Goal: Task Accomplishment & Management: Manage account settings

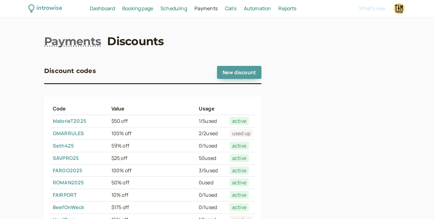
click at [107, 10] on span "Dashboard" at bounding box center [102, 8] width 25 height 7
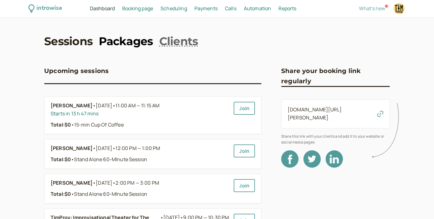
click at [129, 41] on link "Packages" at bounding box center [126, 40] width 54 height 15
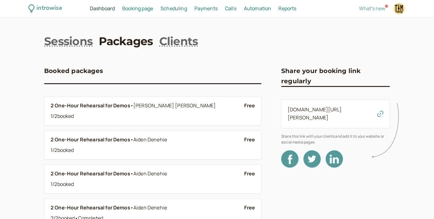
click at [176, 7] on span "Scheduling" at bounding box center [174, 8] width 27 height 7
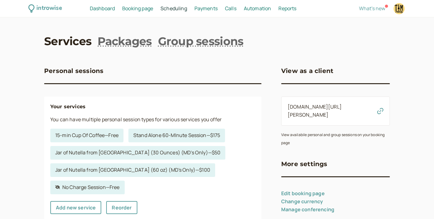
click at [236, 8] on span "Calls" at bounding box center [230, 8] width 11 height 7
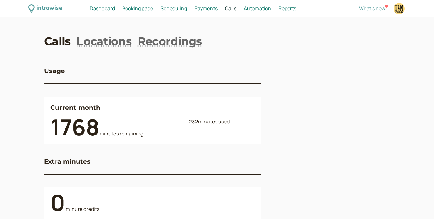
click at [262, 9] on span "Automation" at bounding box center [257, 8] width 27 height 7
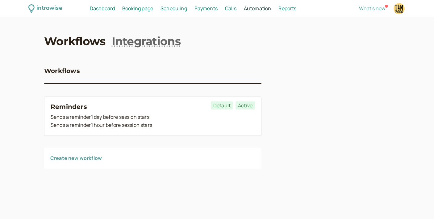
click at [292, 6] on span "Reports" at bounding box center [288, 8] width 18 height 7
select select "last30Days"
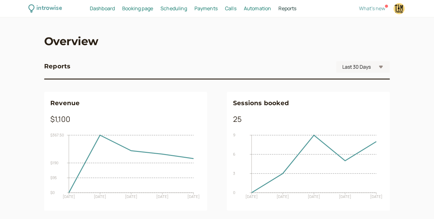
click at [103, 9] on span "Dashboard" at bounding box center [102, 8] width 25 height 7
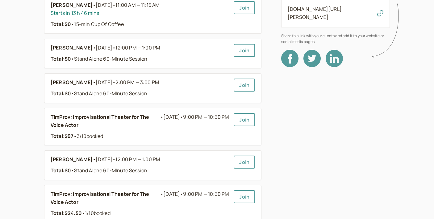
scroll to position [101, 0]
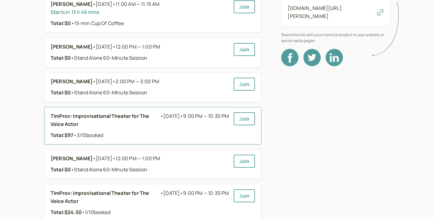
click at [140, 116] on b "TimProv: Improvisational Theater for The Voice Actor" at bounding box center [106, 120] width 110 height 16
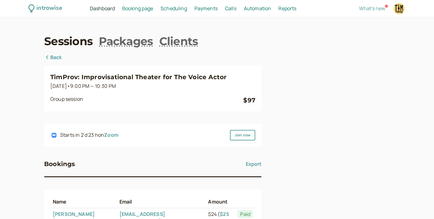
click at [57, 58] on link "Back" at bounding box center [53, 57] width 18 height 8
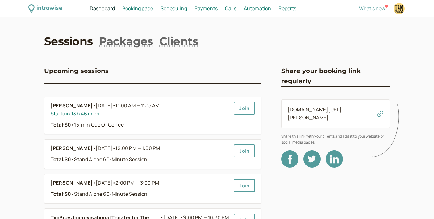
click at [79, 42] on link "Sessions" at bounding box center [68, 40] width 48 height 15
click at [125, 42] on link "Packages" at bounding box center [126, 40] width 54 height 15
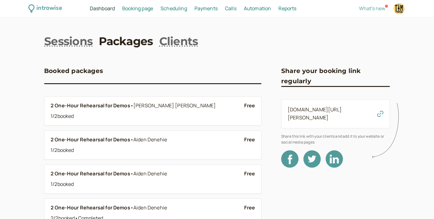
click at [141, 9] on span "Booking page" at bounding box center [137, 8] width 31 height 7
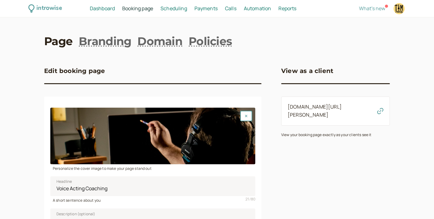
click at [175, 8] on span "Scheduling" at bounding box center [174, 8] width 27 height 7
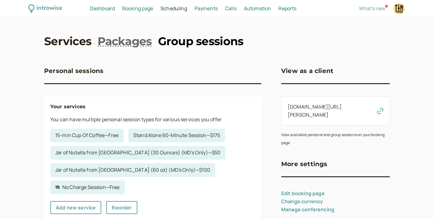
click at [181, 38] on link "Group sessions" at bounding box center [201, 40] width 86 height 15
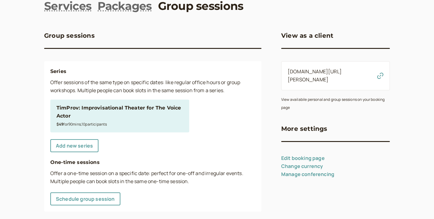
scroll to position [36, 0]
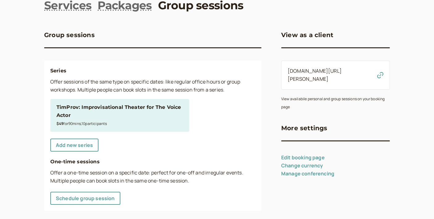
click at [136, 107] on div "TimProv: Improvisational Theater for The Voice Actor" at bounding box center [120, 111] width 127 height 16
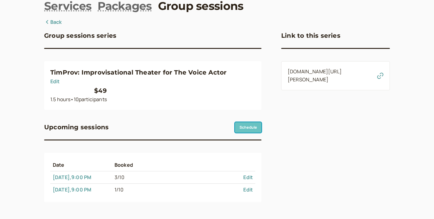
click at [247, 125] on link "Schedule" at bounding box center [248, 127] width 27 height 11
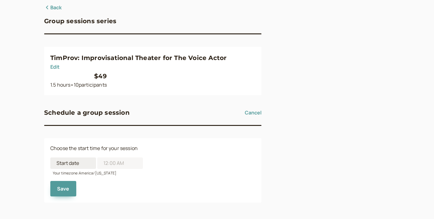
scroll to position [51, 0]
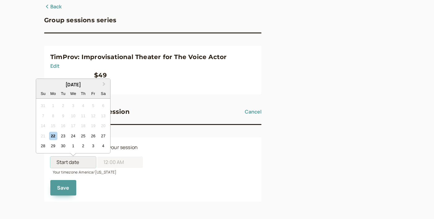
click at [86, 162] on input at bounding box center [73, 161] width 46 height 11
click at [105, 83] on button "Next Month" at bounding box center [105, 84] width 10 height 10
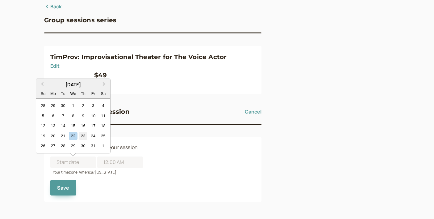
click at [85, 136] on div "23" at bounding box center [83, 136] width 8 height 8
type input "[DATE]"
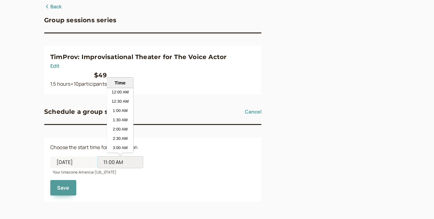
click at [124, 163] on input "11:00 AM" at bounding box center [120, 161] width 46 height 11
click at [124, 133] on li "9:00 PM" at bounding box center [120, 135] width 26 height 9
type input "9:00 PM"
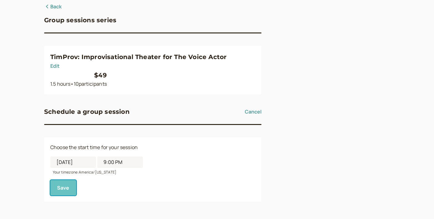
click at [67, 186] on button "Save" at bounding box center [63, 187] width 26 height 15
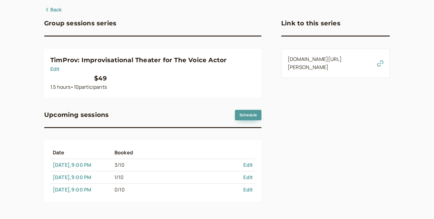
scroll to position [48, 0]
click at [249, 117] on link "Schedule" at bounding box center [248, 115] width 27 height 11
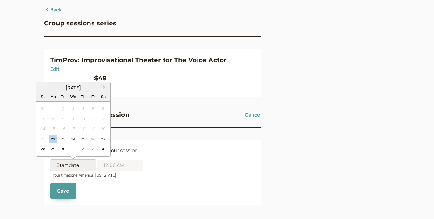
click at [87, 164] on input at bounding box center [73, 164] width 46 height 11
click at [104, 85] on button "Next Month" at bounding box center [105, 87] width 10 height 10
click at [83, 128] on div "16" at bounding box center [83, 128] width 8 height 8
type input "[DATE]"
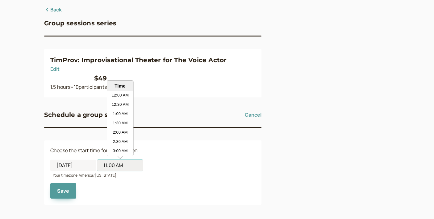
scroll to position [176, 0]
click at [125, 165] on input "11:00 AM" at bounding box center [120, 164] width 46 height 11
click at [120, 139] on li "9:00 PM" at bounding box center [120, 140] width 26 height 9
type input "9:00 PM"
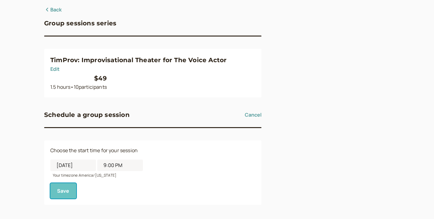
click at [64, 192] on button "Save" at bounding box center [63, 190] width 26 height 15
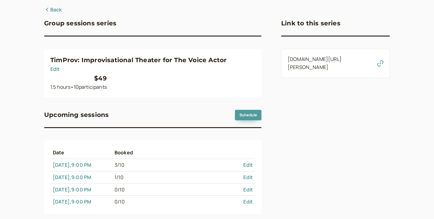
scroll to position [60, 0]
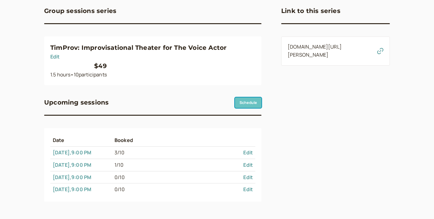
click at [243, 102] on link "Schedule" at bounding box center [248, 102] width 27 height 11
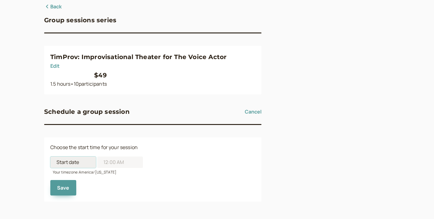
click at [83, 160] on input at bounding box center [73, 161] width 46 height 11
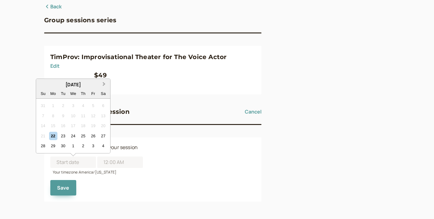
click at [104, 85] on button "Next Month" at bounding box center [105, 84] width 10 height 10
click at [85, 145] on div "30" at bounding box center [83, 145] width 8 height 8
type input "[DATE]"
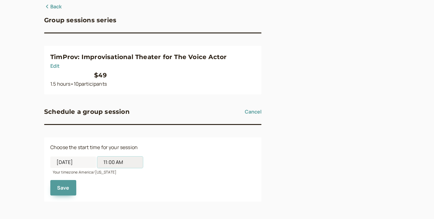
click at [120, 161] on input "11:00 AM" at bounding box center [120, 161] width 46 height 11
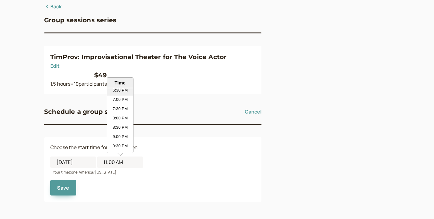
click at [123, 137] on li "9:00 PM" at bounding box center [120, 137] width 26 height 9
type input "9:00 PM"
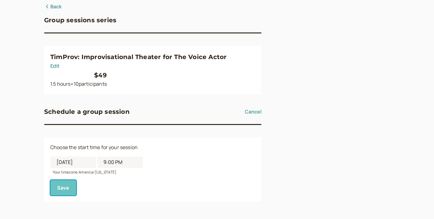
click at [61, 188] on button "Save" at bounding box center [63, 187] width 26 height 15
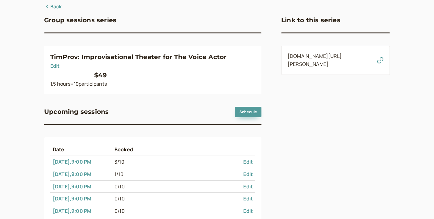
scroll to position [72, 0]
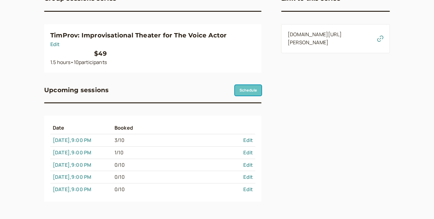
click at [251, 90] on link "Schedule" at bounding box center [248, 90] width 27 height 11
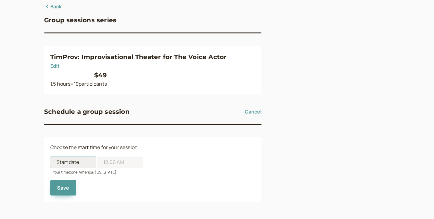
click at [88, 160] on input at bounding box center [73, 161] width 46 height 11
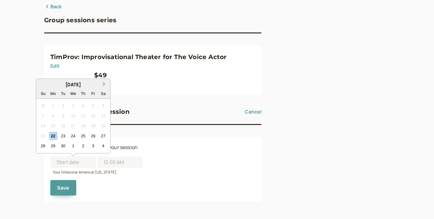
click at [104, 82] on button "Next Month" at bounding box center [105, 84] width 10 height 10
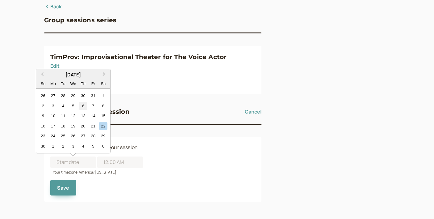
click at [84, 106] on div "6" at bounding box center [83, 106] width 8 height 8
type input "[DATE]"
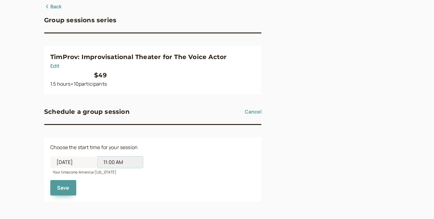
click at [129, 163] on input "11:00 AM" at bounding box center [120, 161] width 46 height 11
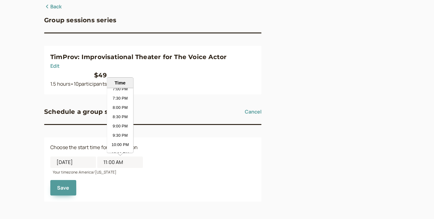
click at [123, 127] on li "9:00 PM" at bounding box center [120, 126] width 26 height 9
type input "9:00 PM"
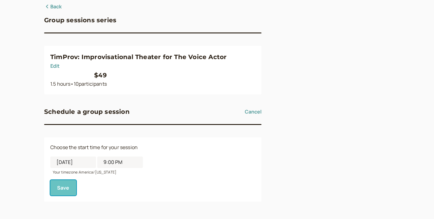
click at [59, 185] on button "Save" at bounding box center [63, 187] width 26 height 15
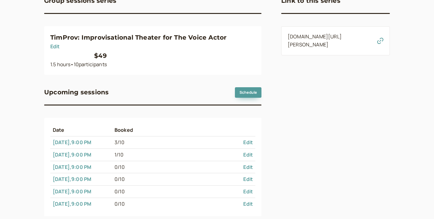
scroll to position [85, 0]
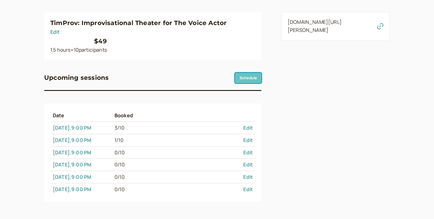
click at [251, 78] on link "Schedule" at bounding box center [248, 78] width 27 height 11
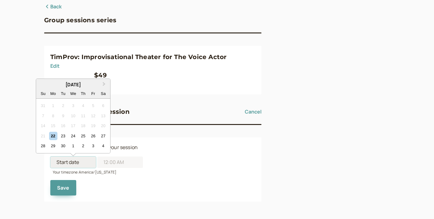
click at [85, 162] on input at bounding box center [73, 161] width 46 height 11
click at [104, 84] on span "Next Month" at bounding box center [104, 84] width 0 height 7
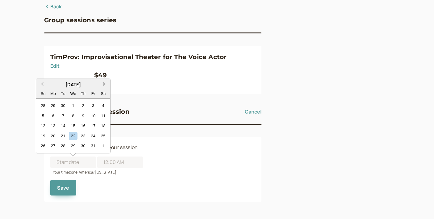
click at [104, 84] on span "Next Month" at bounding box center [104, 84] width 0 height 7
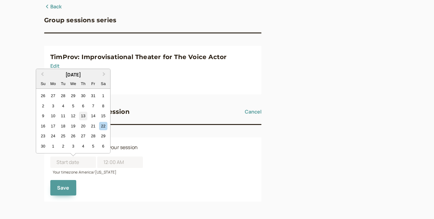
click at [84, 116] on div "13" at bounding box center [83, 116] width 8 height 8
type input "[DATE]"
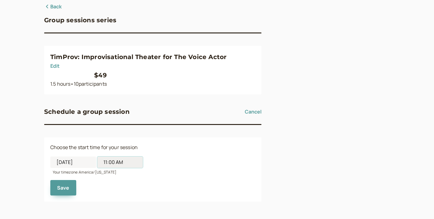
click at [123, 161] on input "11:00 AM" at bounding box center [120, 161] width 46 height 11
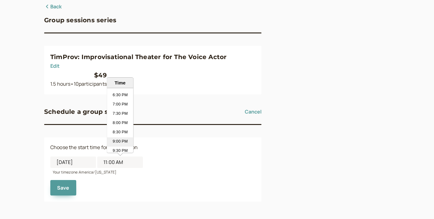
click at [117, 141] on li "9:00 PM" at bounding box center [120, 141] width 26 height 9
type input "9:00 PM"
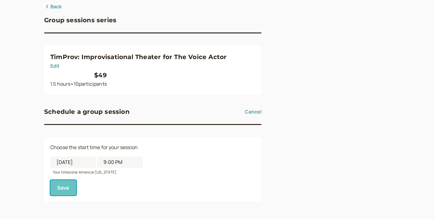
click at [66, 187] on button "Save" at bounding box center [63, 187] width 26 height 15
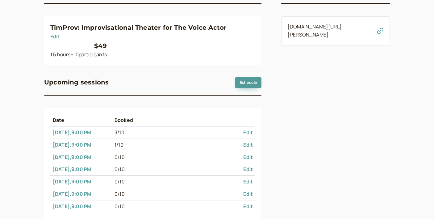
scroll to position [97, 0]
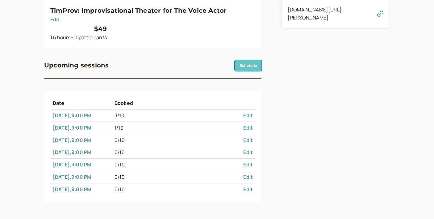
click at [247, 64] on link "Schedule" at bounding box center [248, 65] width 27 height 11
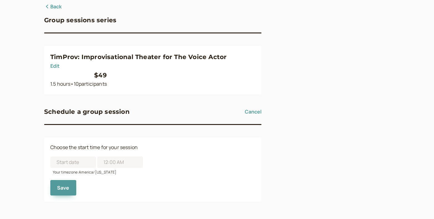
scroll to position [51, 0]
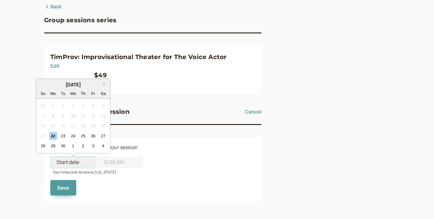
click at [84, 160] on input at bounding box center [73, 161] width 46 height 11
click at [103, 81] on button "Next Month" at bounding box center [105, 84] width 10 height 10
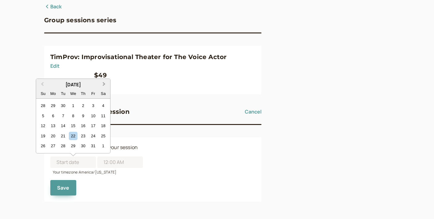
click at [103, 81] on button "Next Month" at bounding box center [105, 84] width 10 height 10
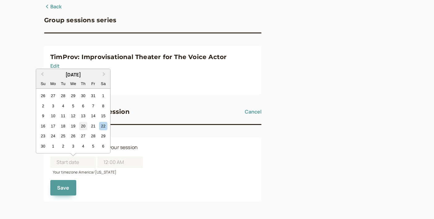
click at [85, 124] on div "20" at bounding box center [83, 126] width 8 height 8
type input "[DATE]"
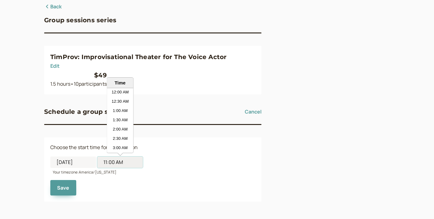
click at [119, 161] on input "11:00 AM" at bounding box center [120, 161] width 46 height 11
click at [124, 124] on li "9:00 PM" at bounding box center [120, 123] width 26 height 9
type input "9:00 PM"
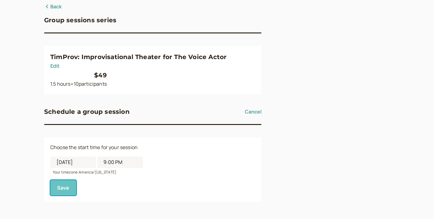
click at [60, 188] on button "Save" at bounding box center [63, 187] width 26 height 15
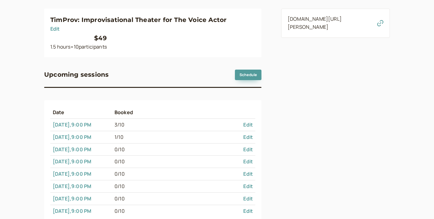
scroll to position [109, 0]
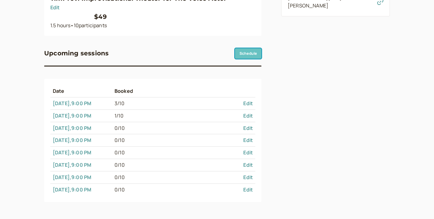
click at [249, 53] on link "Schedule" at bounding box center [248, 53] width 27 height 11
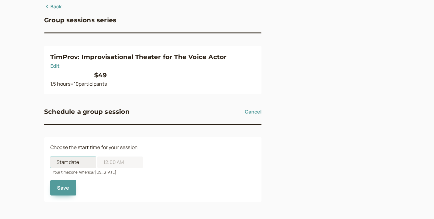
click at [84, 161] on input at bounding box center [73, 161] width 46 height 11
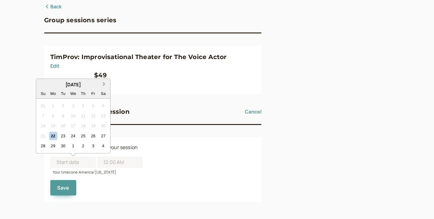
click at [104, 82] on span "Next Month" at bounding box center [104, 84] width 0 height 7
click at [104, 83] on span "Next Month" at bounding box center [104, 84] width 0 height 7
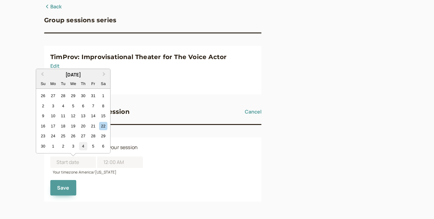
click at [84, 147] on div "4" at bounding box center [83, 146] width 8 height 8
type input "[DATE]"
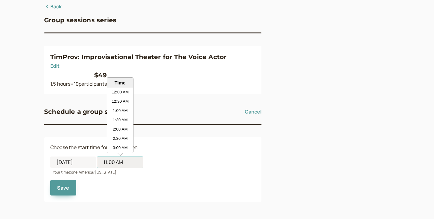
click at [122, 163] on input "11:00 AM" at bounding box center [120, 161] width 46 height 11
click at [121, 140] on li "9:00 PM" at bounding box center [120, 137] width 26 height 9
type input "9:00 PM"
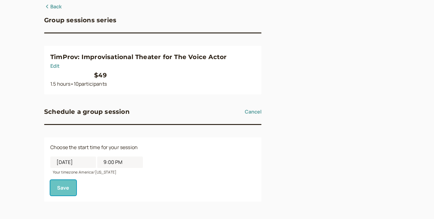
click at [67, 188] on button "Save" at bounding box center [63, 187] width 26 height 15
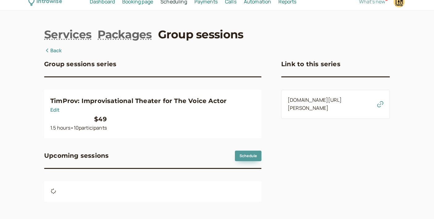
scroll to position [51, 0]
